Goal: Task Accomplishment & Management: Use online tool/utility

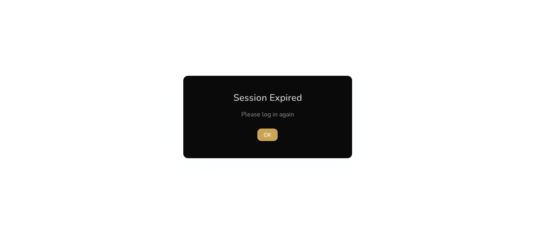
click at [266, 133] on span "OK" at bounding box center [267, 135] width 8 height 8
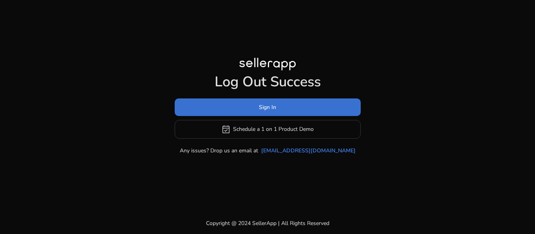
click at [263, 108] on span "Sign In" at bounding box center [267, 107] width 17 height 8
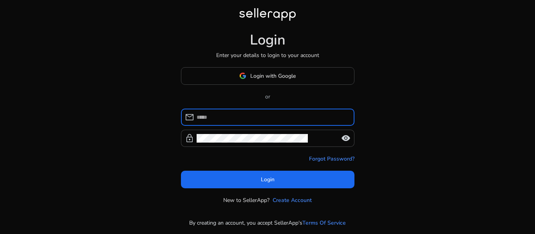
type input "**********"
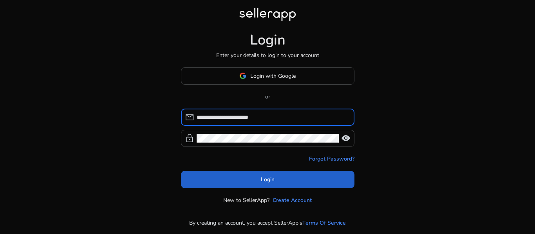
click at [279, 179] on span at bounding box center [267, 179] width 173 height 19
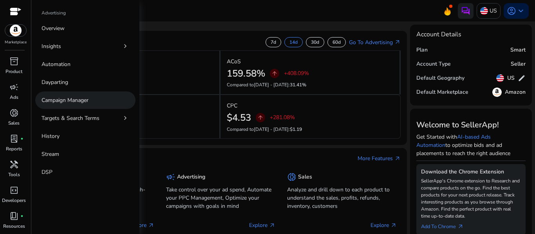
click at [63, 104] on p "Campaign Manager" at bounding box center [64, 100] width 47 height 8
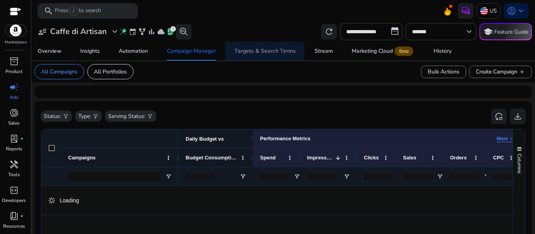
click at [250, 53] on div "Targets & Search Terms" at bounding box center [264, 51] width 61 height 5
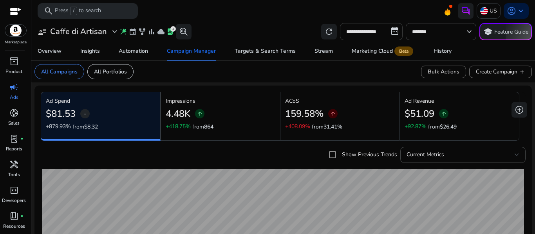
click at [369, 30] on input "**********" at bounding box center [371, 31] width 63 height 17
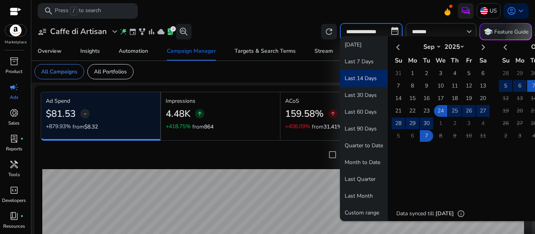
select select "*"
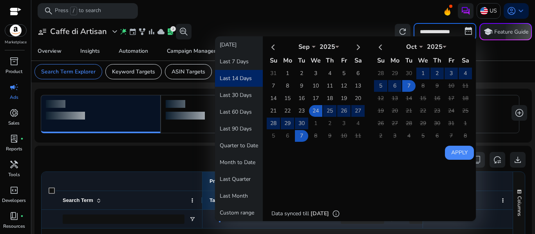
scroll to position [4, 0]
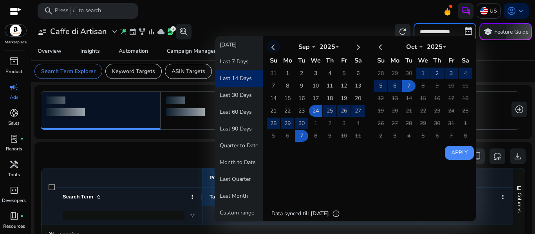
click at [268, 48] on th at bounding box center [273, 46] width 13 height 13
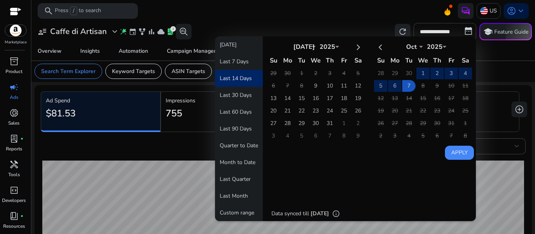
select select "*"
click at [268, 48] on th at bounding box center [273, 46] width 13 height 13
click at [312, 87] on td "9" at bounding box center [315, 86] width 13 height 12
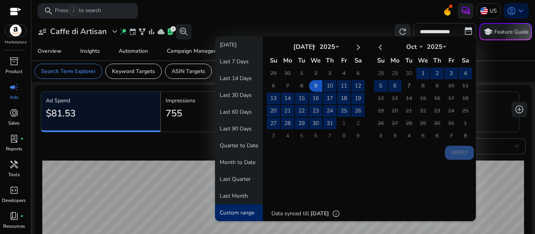
scroll to position [0, 0]
click at [393, 89] on td "6" at bounding box center [394, 86] width 13 height 12
click at [405, 88] on td "7" at bounding box center [408, 86] width 13 height 12
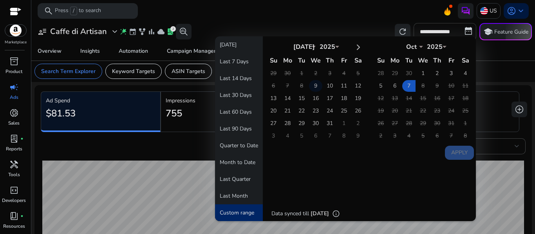
click at [312, 87] on td "9" at bounding box center [315, 86] width 13 height 12
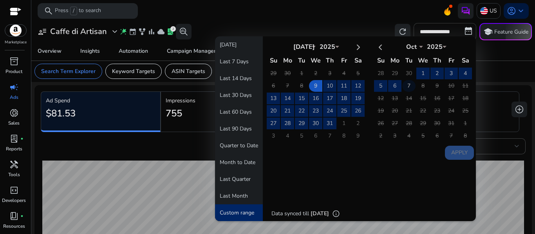
click at [406, 85] on td "7" at bounding box center [408, 86] width 13 height 12
click at [457, 154] on button "Apply" at bounding box center [459, 153] width 29 height 14
type input "**********"
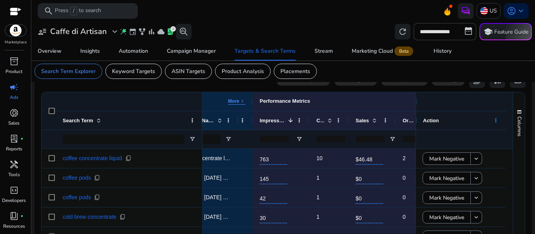
click at [493, 118] on span at bounding box center [495, 120] width 6 height 6
click at [447, 104] on div at bounding box center [461, 101] width 90 height 19
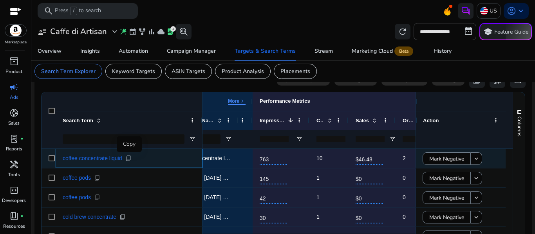
click at [127, 157] on span "content_copy" at bounding box center [128, 158] width 6 height 6
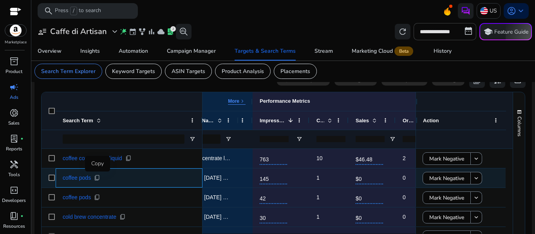
click at [96, 178] on span "content_copy" at bounding box center [97, 178] width 6 height 6
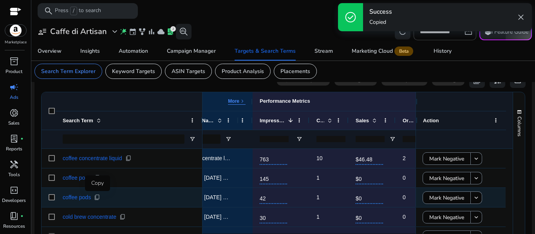
click at [98, 197] on span "content_copy" at bounding box center [97, 198] width 6 height 6
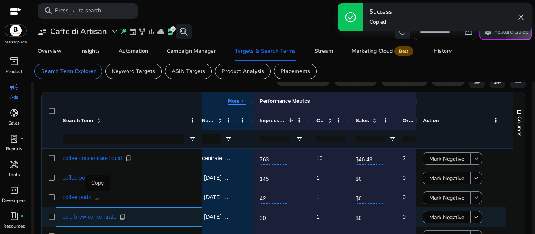
click at [121, 215] on span "content_copy" at bounding box center [122, 217] width 6 height 6
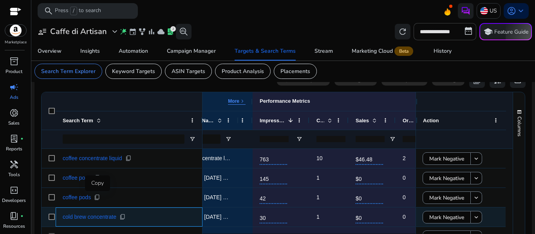
click at [123, 218] on span "content_copy" at bounding box center [122, 217] width 6 height 6
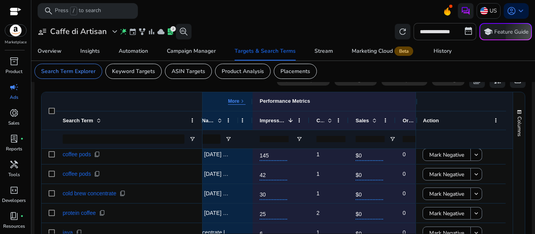
scroll to position [102, 0]
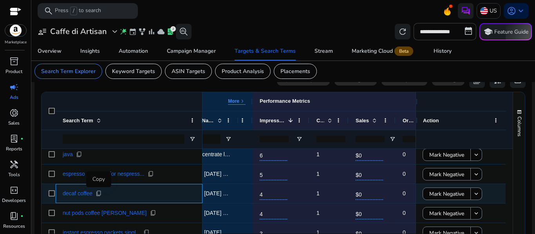
click at [97, 192] on span "content_copy" at bounding box center [99, 194] width 6 height 6
